Goal: Find specific page/section: Find specific page/section

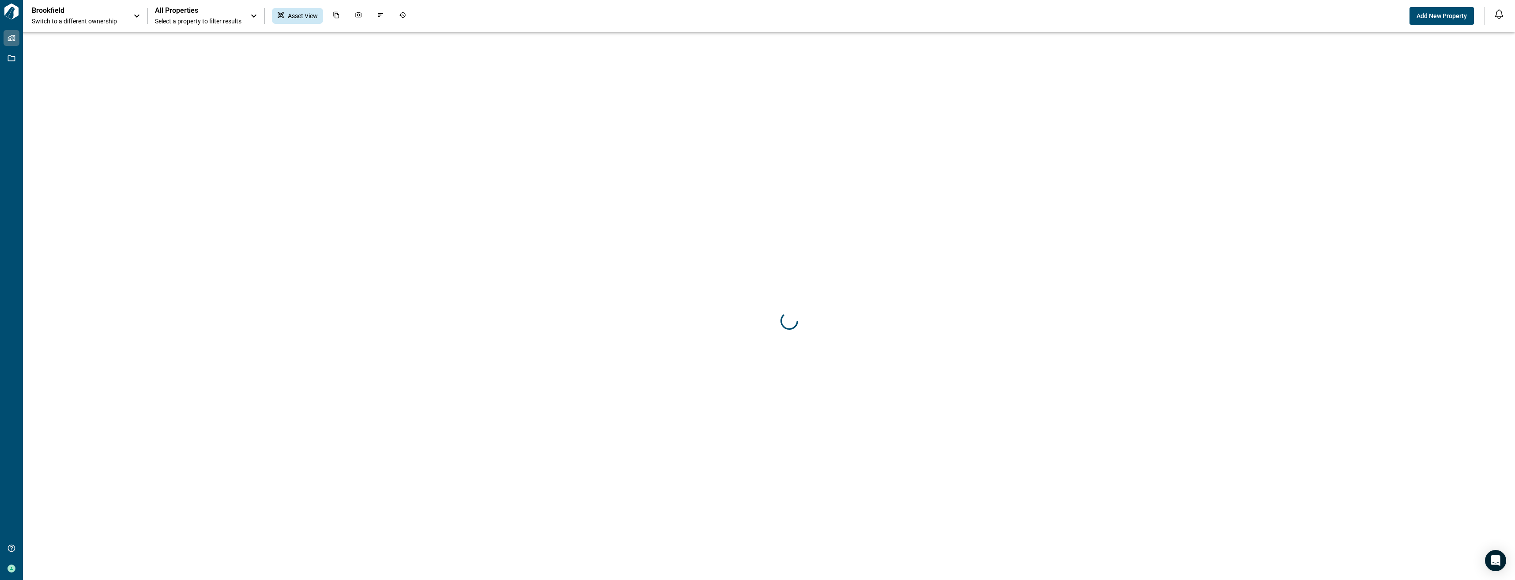
click at [117, 20] on span "Switch to a different ownership" at bounding box center [78, 21] width 93 height 9
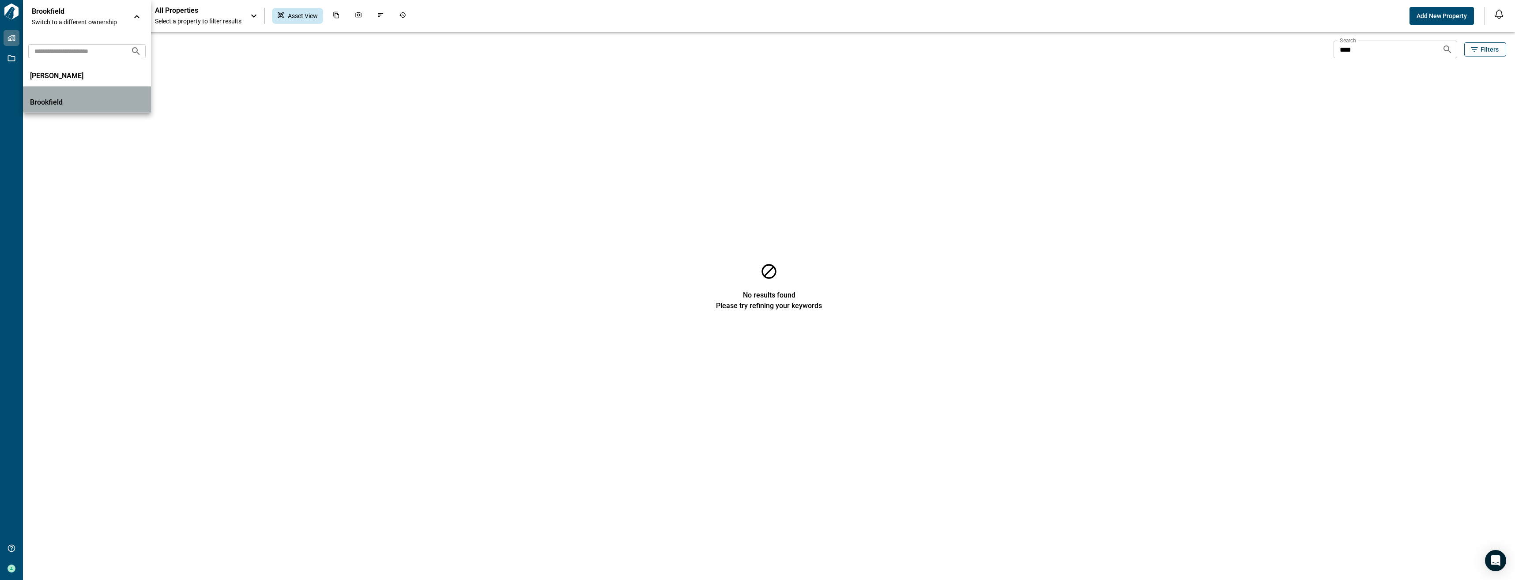
click at [150, 101] on li "Brookfield" at bounding box center [87, 100] width 128 height 26
click at [232, 25] on span "Select a property to filter results" at bounding box center [198, 21] width 87 height 9
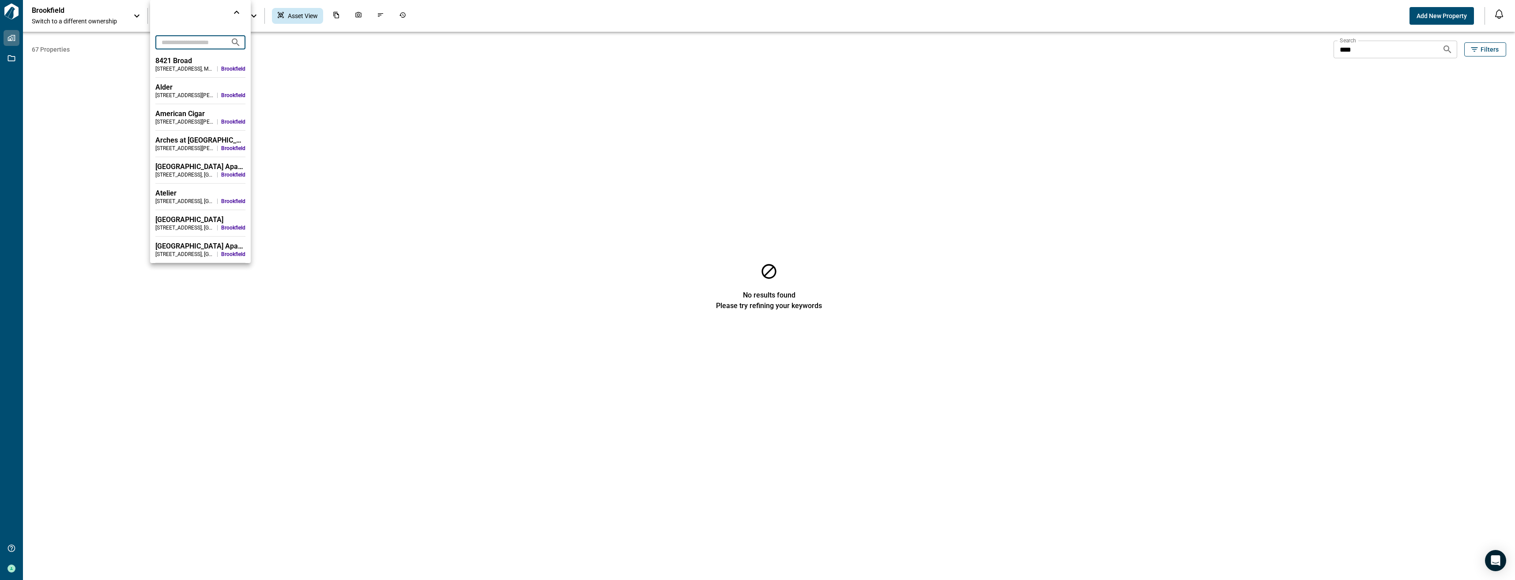
click at [196, 45] on input "text" at bounding box center [189, 42] width 68 height 16
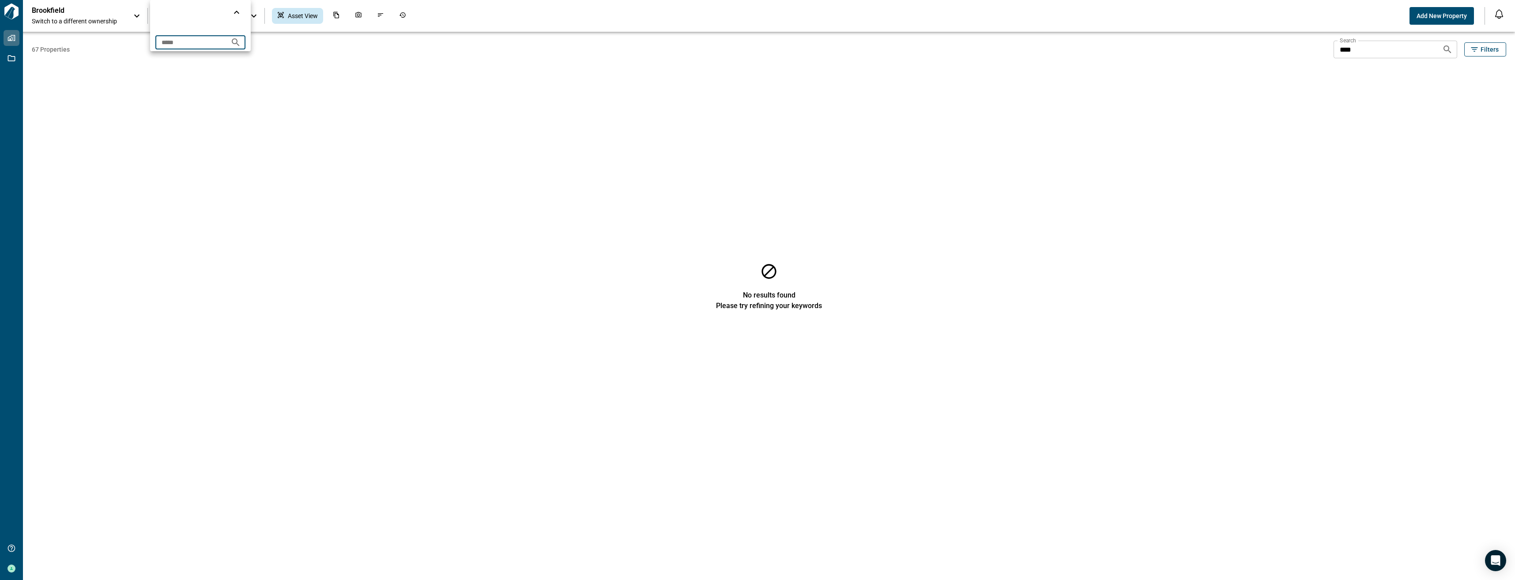
type input "*****"
click at [241, 39] on icon "Search projects" at bounding box center [235, 42] width 11 height 11
click at [90, 64] on div at bounding box center [757, 290] width 1515 height 580
click at [184, 15] on div "All Properties Select a property to filter results" at bounding box center [198, 15] width 87 height 19
click at [165, 42] on input "*****" at bounding box center [189, 42] width 68 height 16
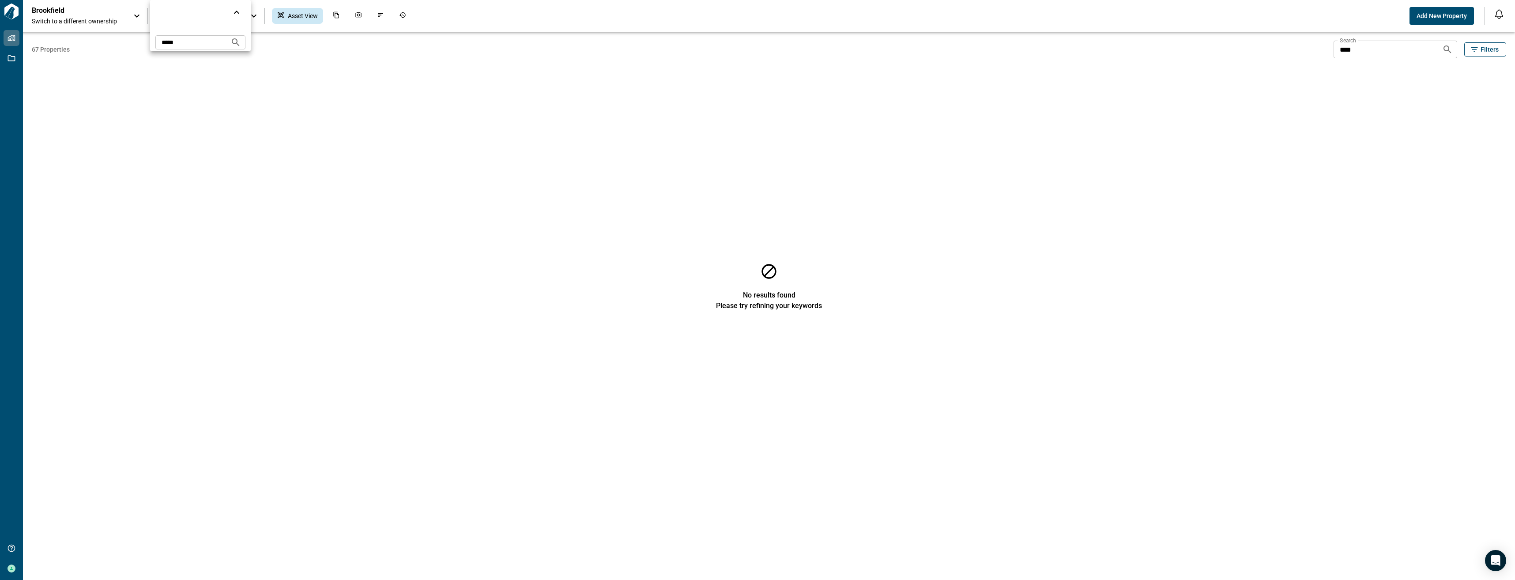
click at [67, 51] on div at bounding box center [757, 290] width 1515 height 580
click at [58, 49] on span "67 Properties" at bounding box center [681, 49] width 1298 height 9
click at [65, 56] on div "67 Properties Search **** Search Filters" at bounding box center [769, 50] width 1474 height 18
click at [120, 25] on span "Switch to a different ownership" at bounding box center [78, 21] width 93 height 9
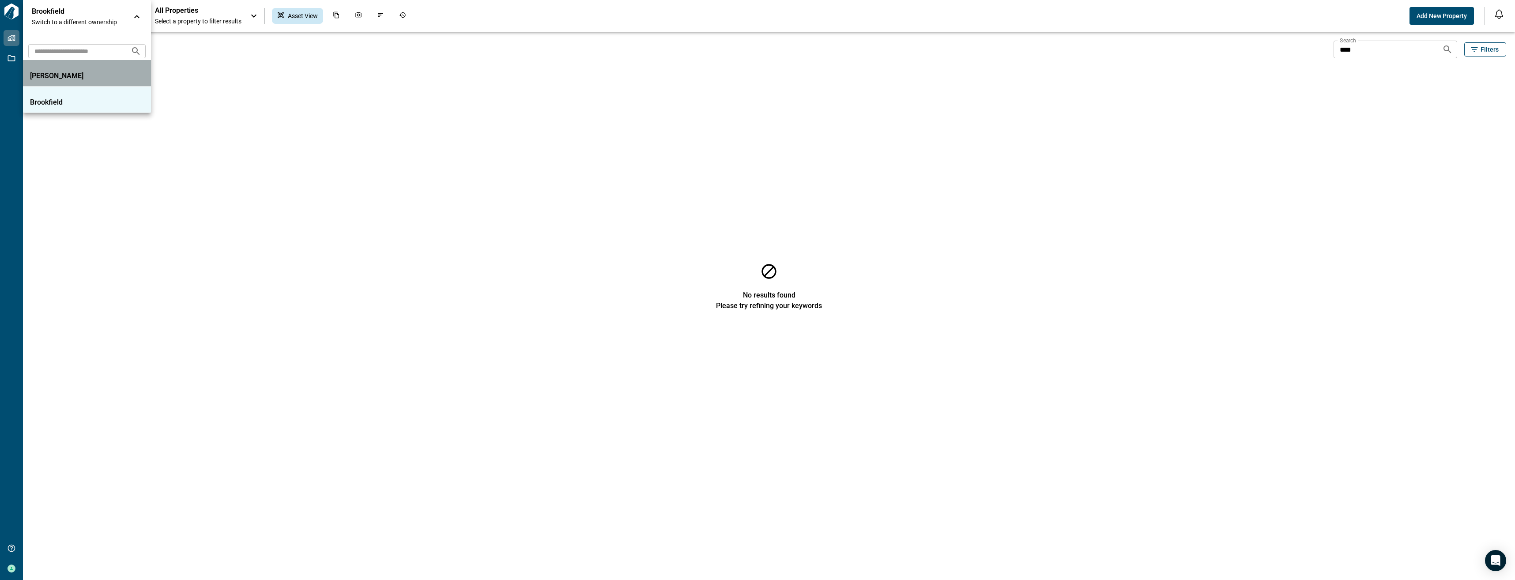
click at [73, 78] on p "[PERSON_NAME]" at bounding box center [69, 76] width 79 height 9
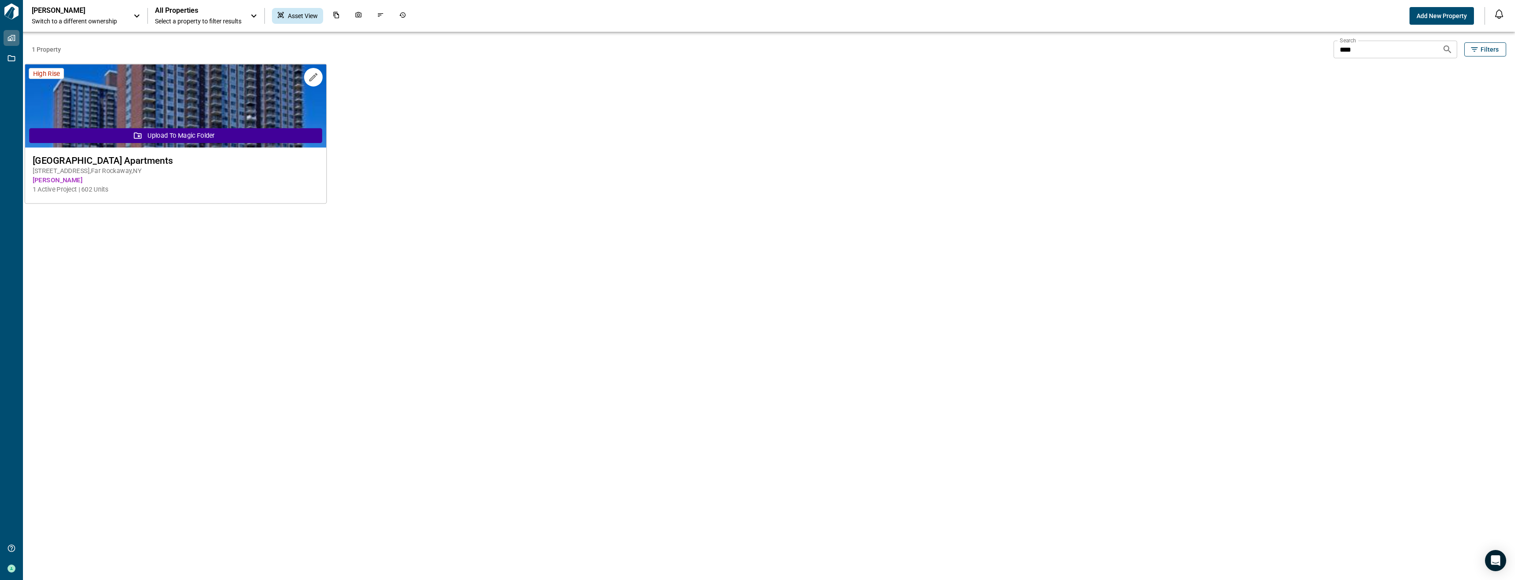
click at [83, 121] on img at bounding box center [175, 105] width 301 height 83
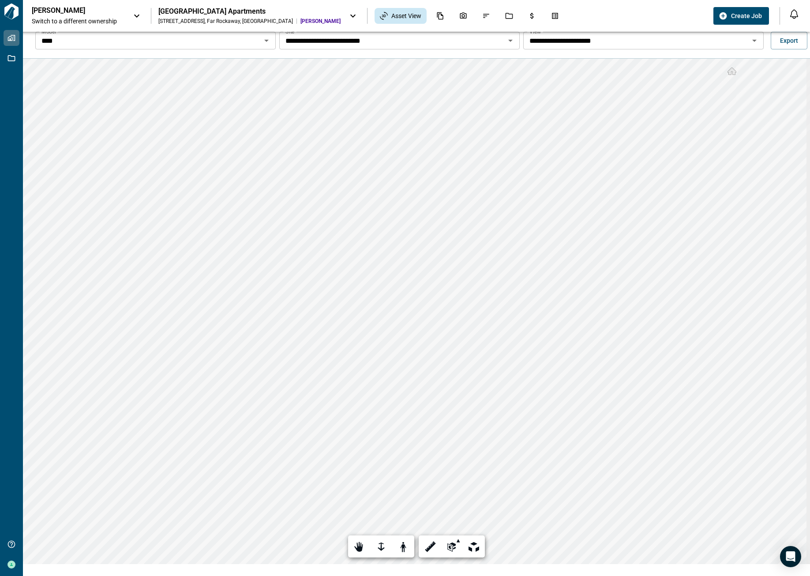
scroll to position [32, 0]
